Goal: Information Seeking & Learning: Learn about a topic

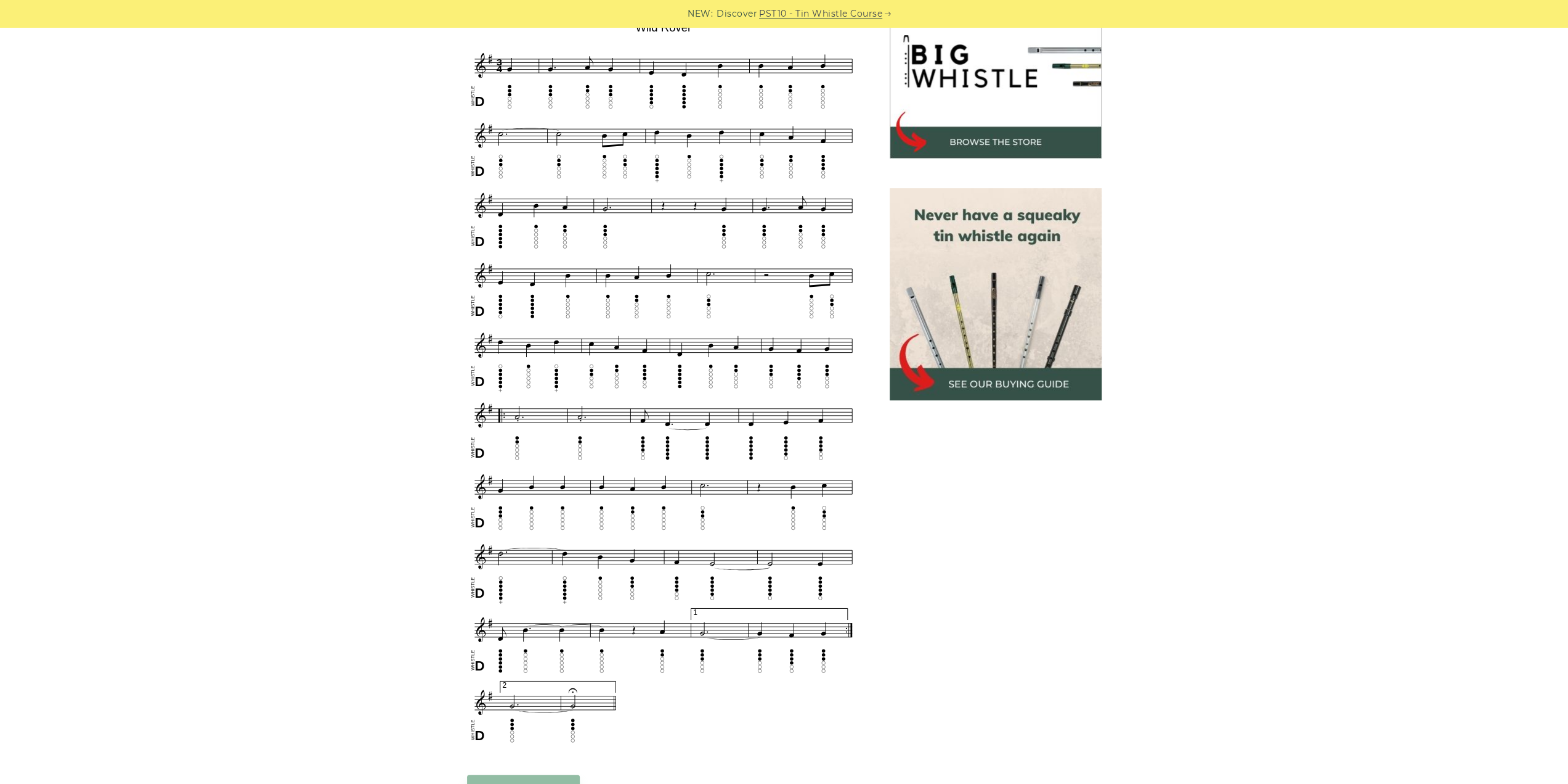
scroll to position [370, 0]
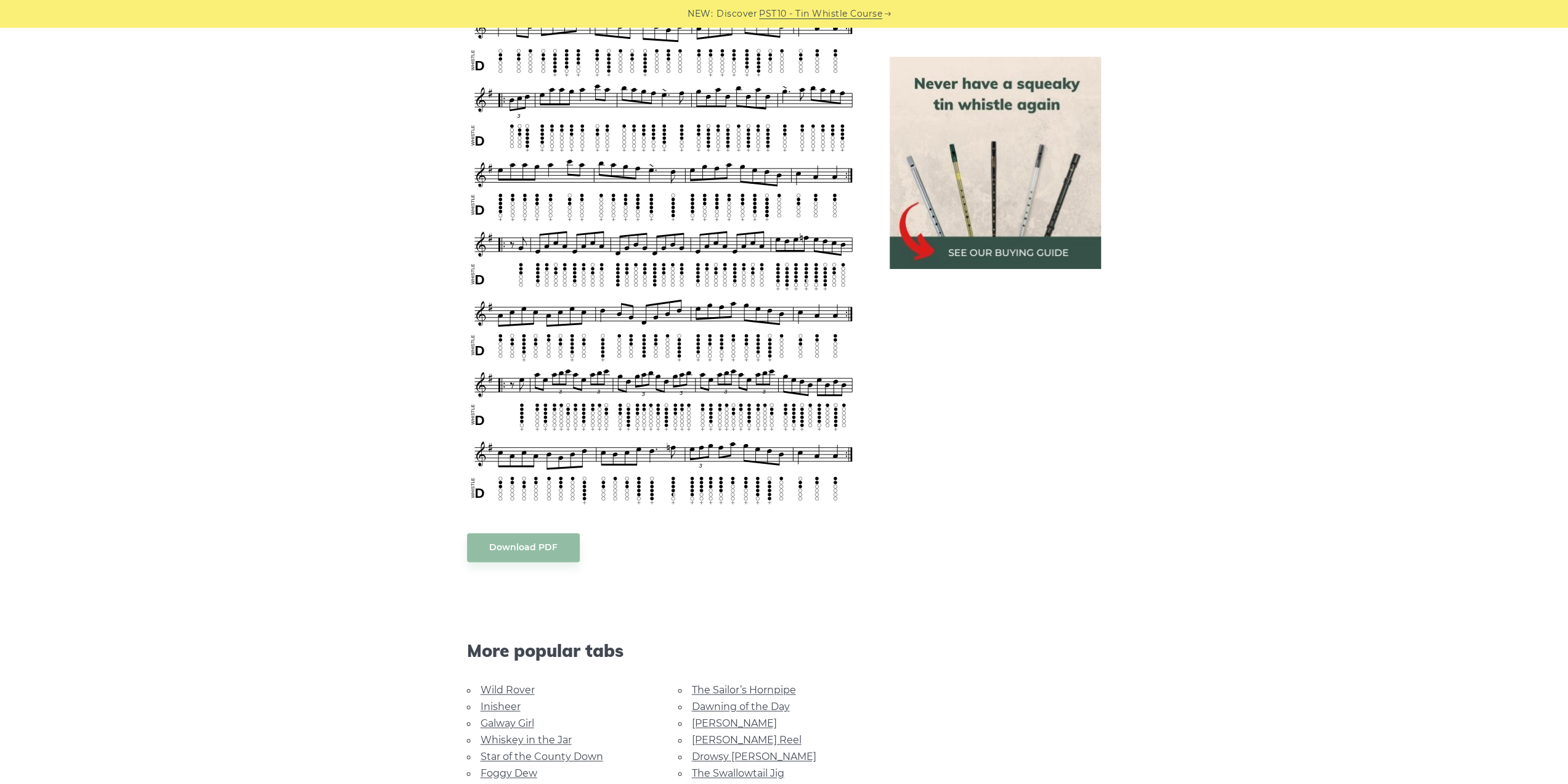
scroll to position [1726, 0]
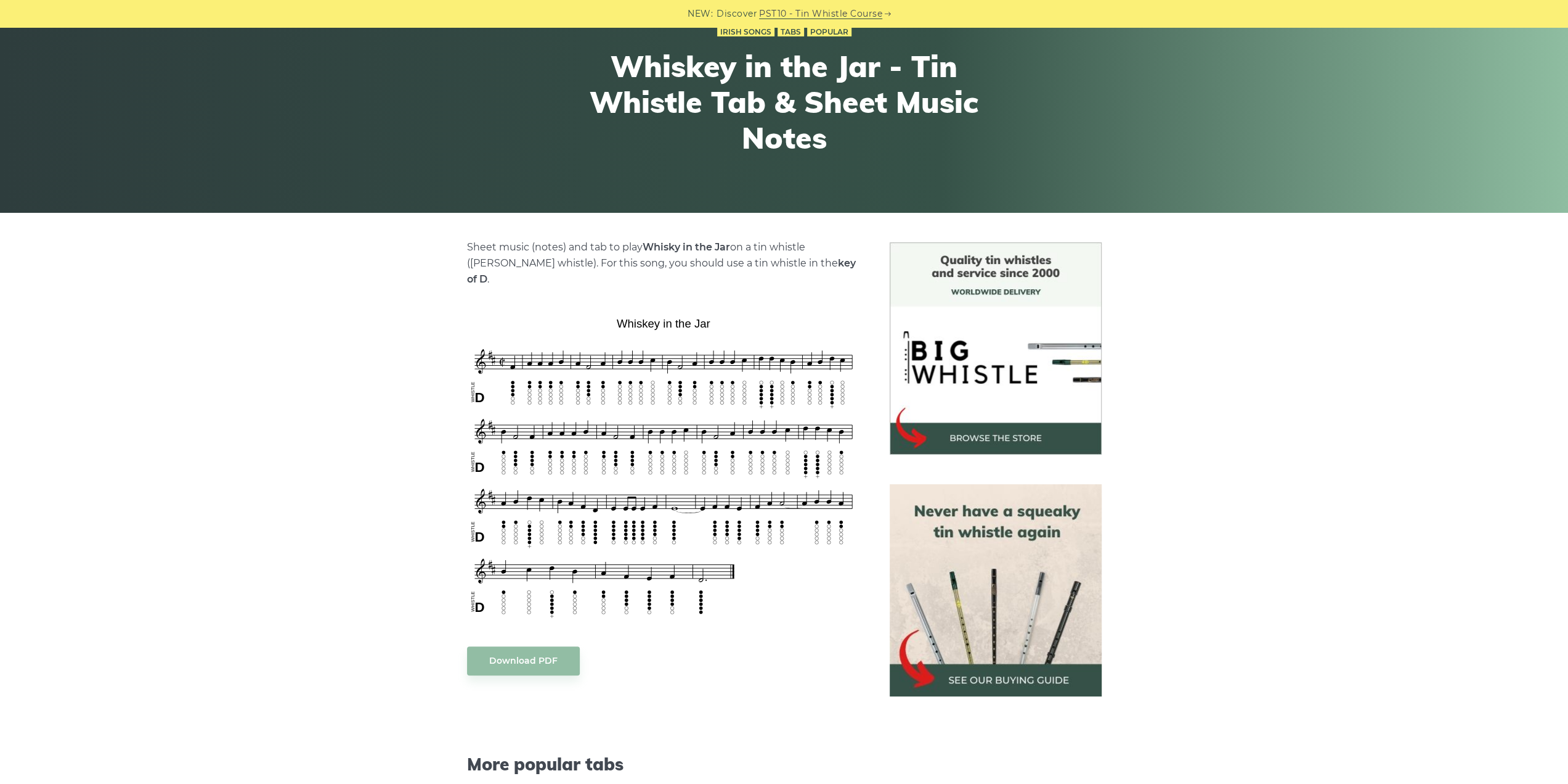
scroll to position [124, 0]
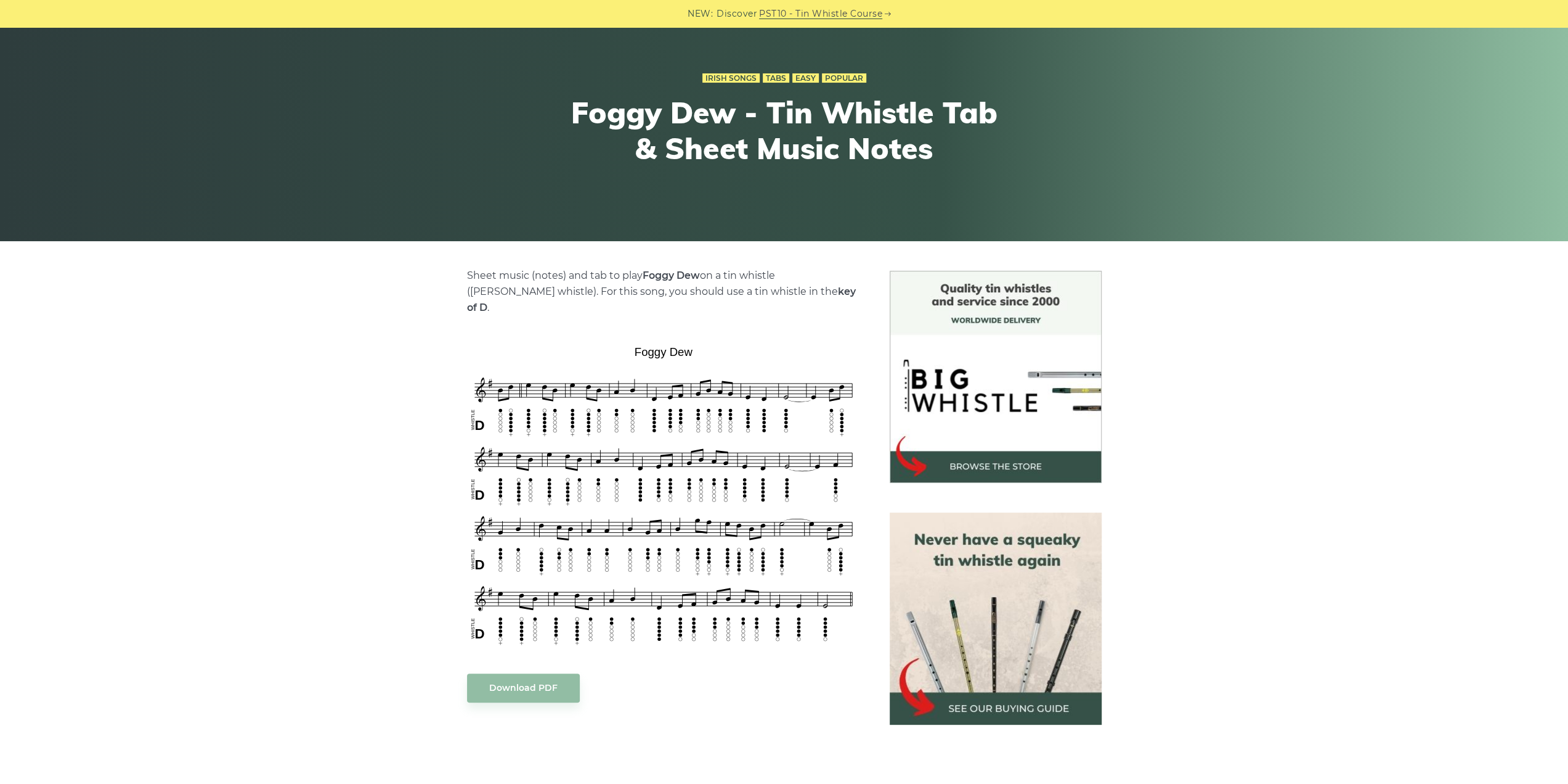
scroll to position [185, 0]
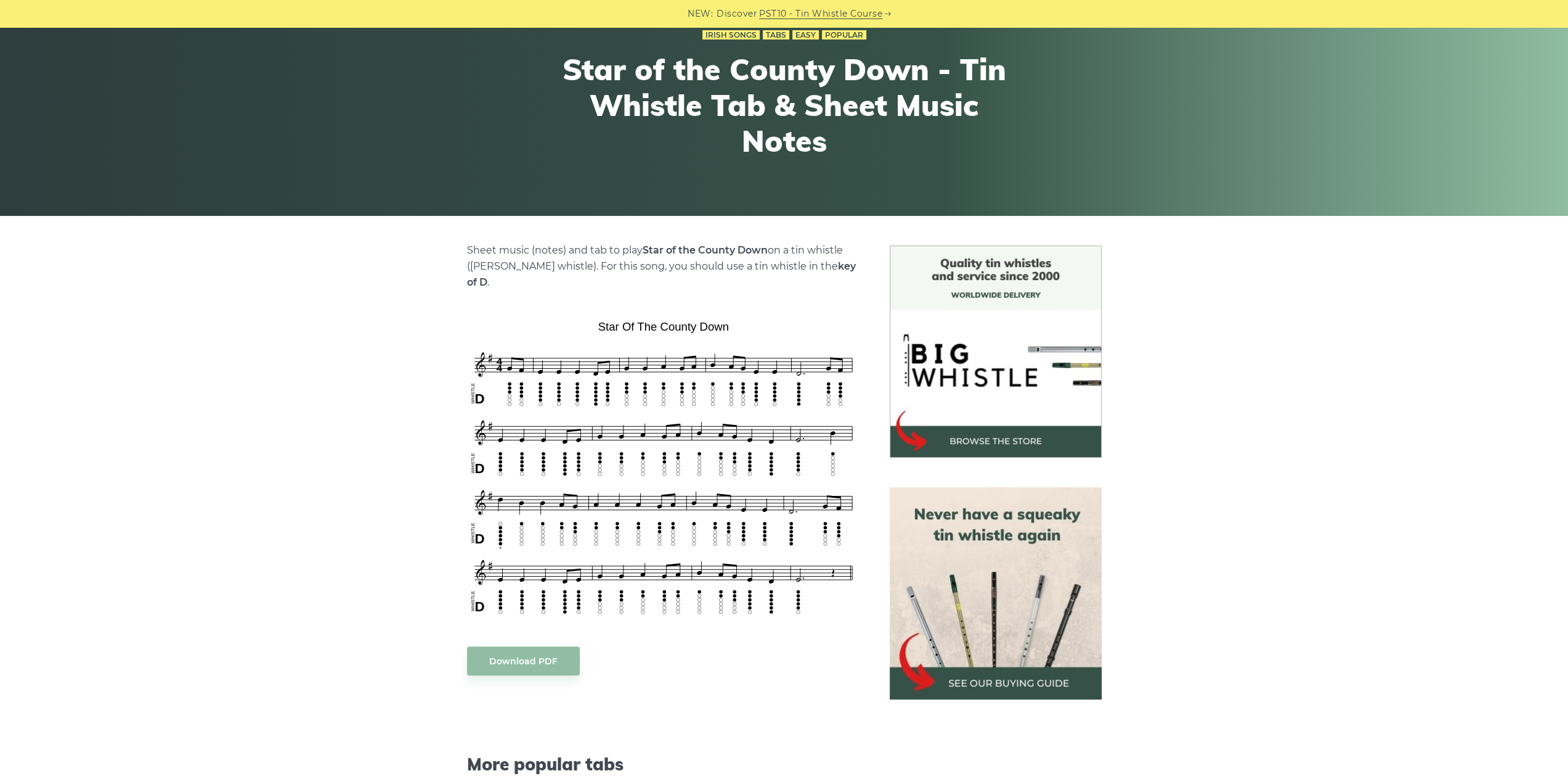
scroll to position [124, 0]
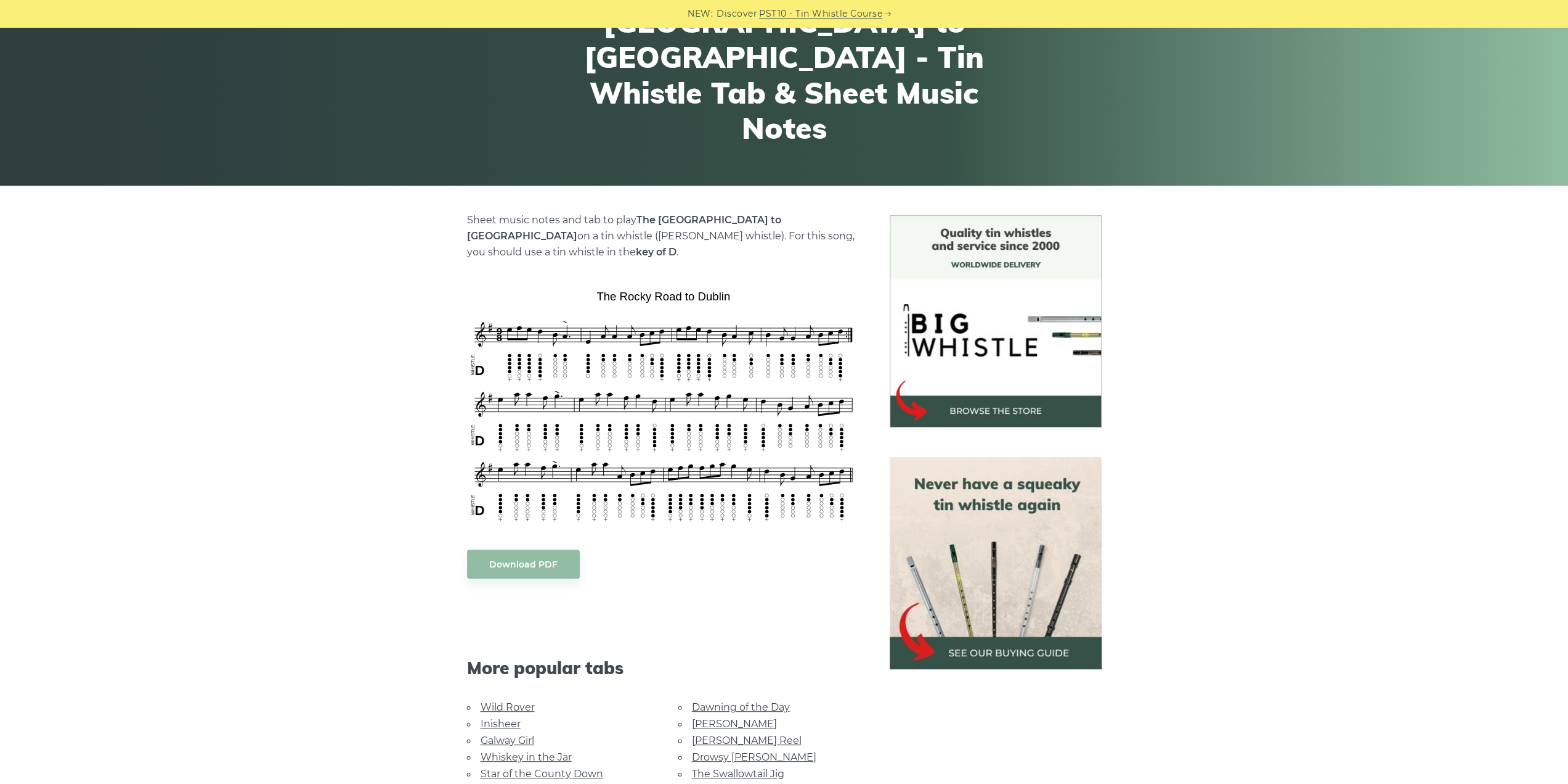
scroll to position [185, 0]
